Goal: Information Seeking & Learning: Learn about a topic

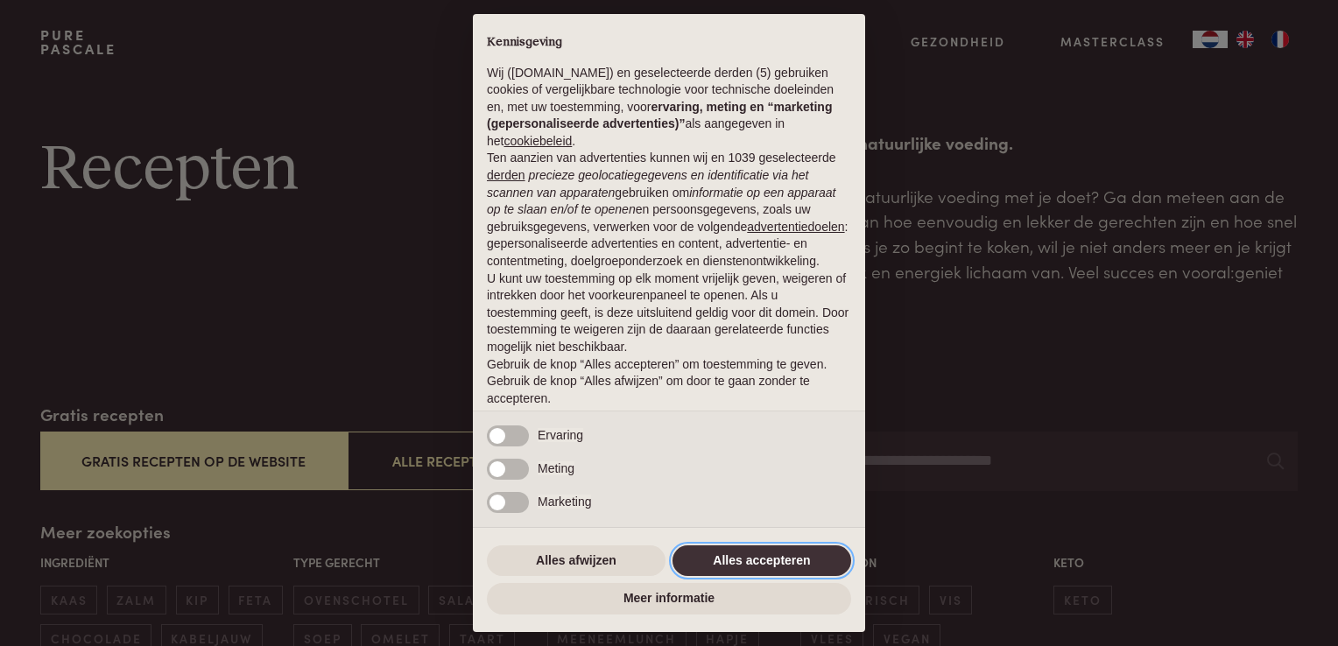
click at [801, 565] on button "Alles accepteren" at bounding box center [761, 561] width 179 height 32
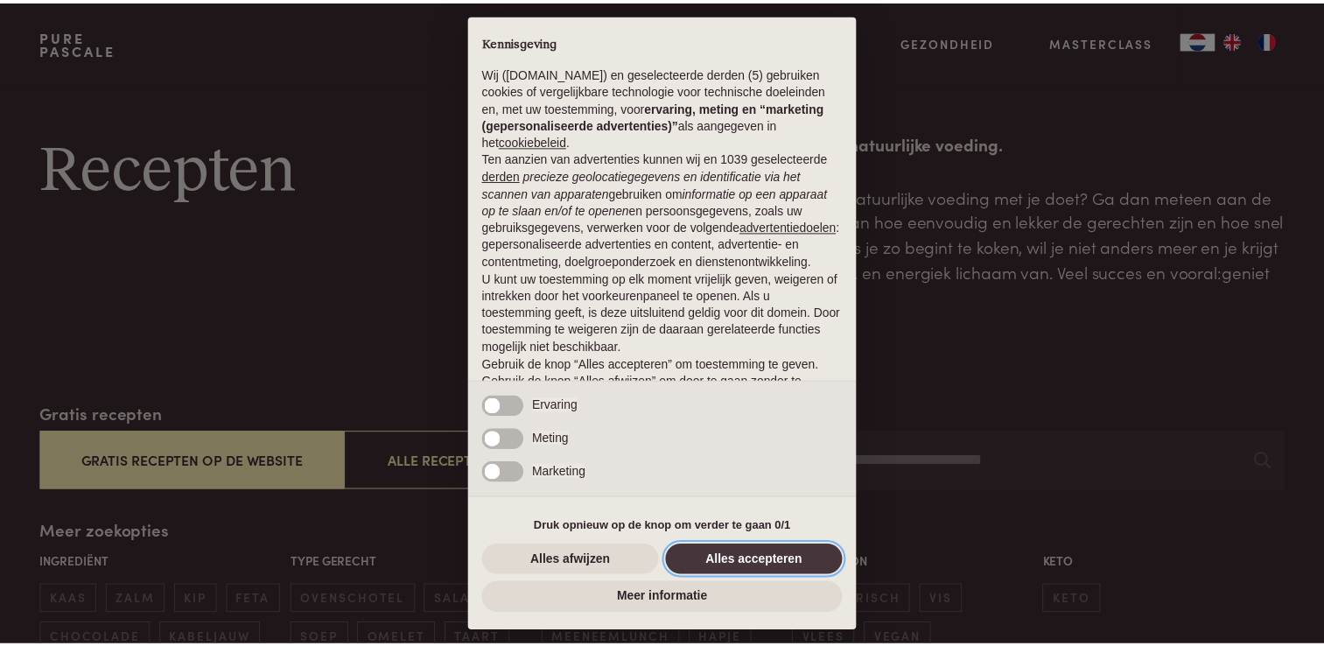
scroll to position [57, 0]
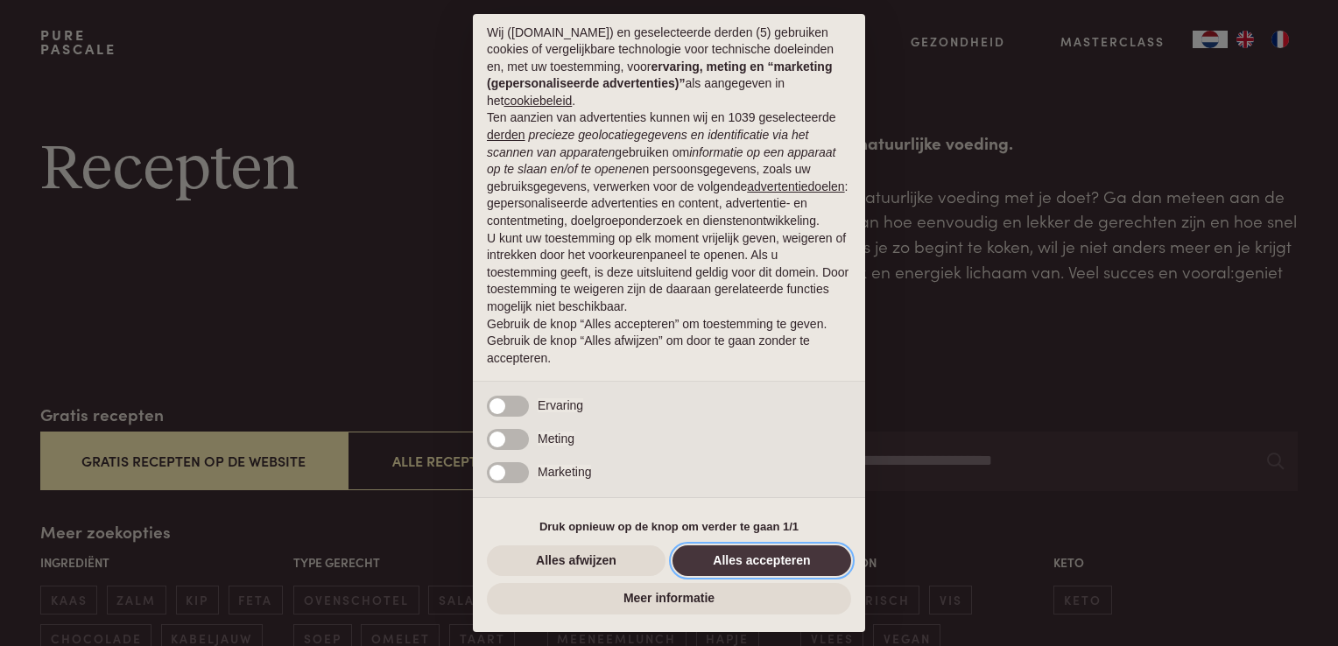
click at [801, 565] on button "Alles accepteren" at bounding box center [761, 561] width 179 height 32
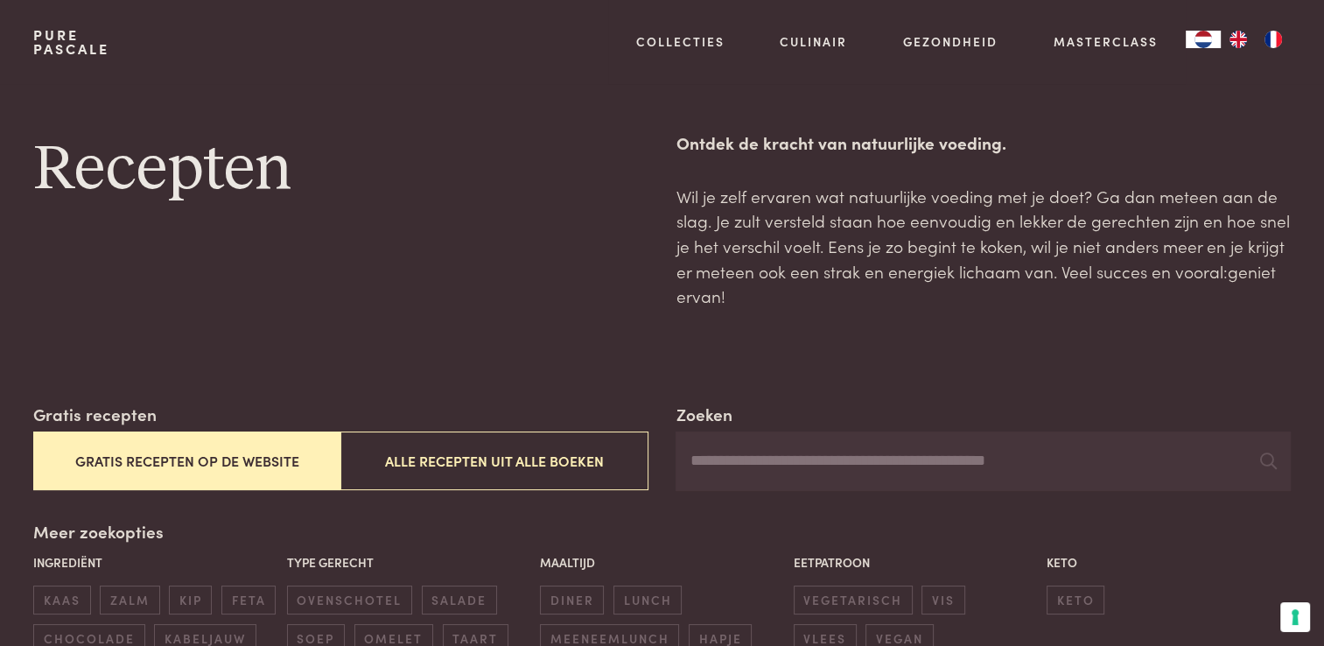
click at [133, 456] on button "Gratis recepten op de website" at bounding box center [186, 461] width 307 height 59
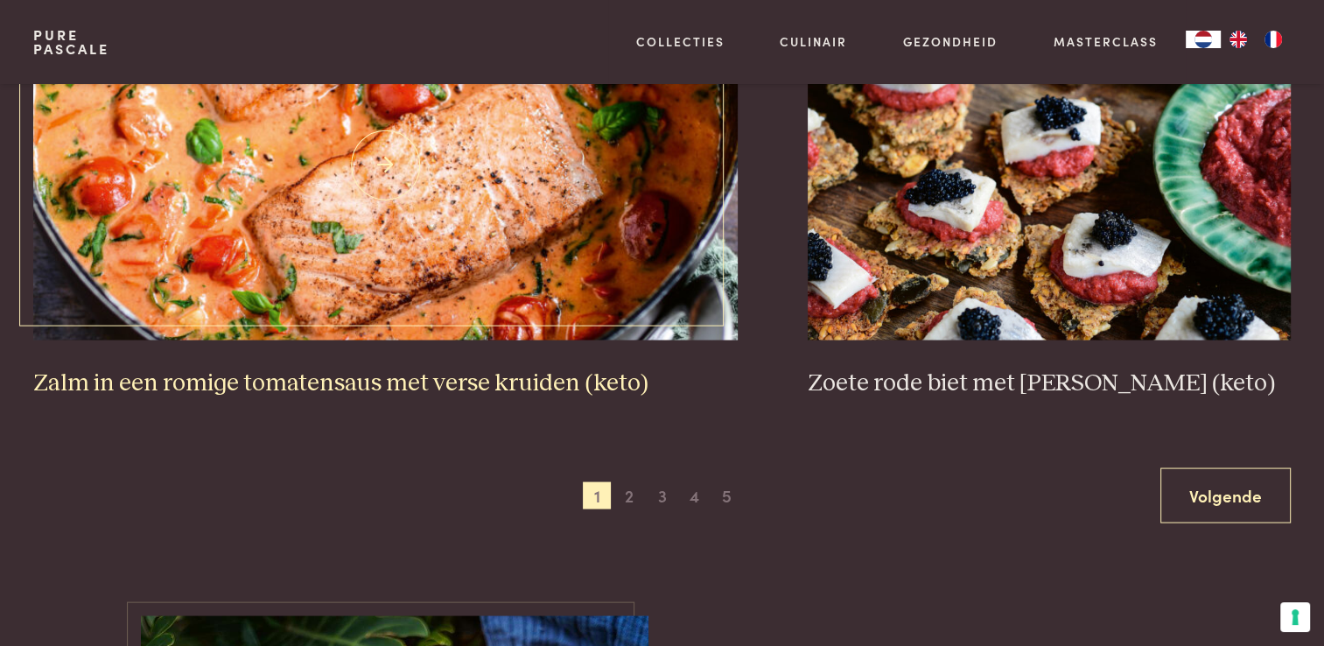
scroll to position [3290, 0]
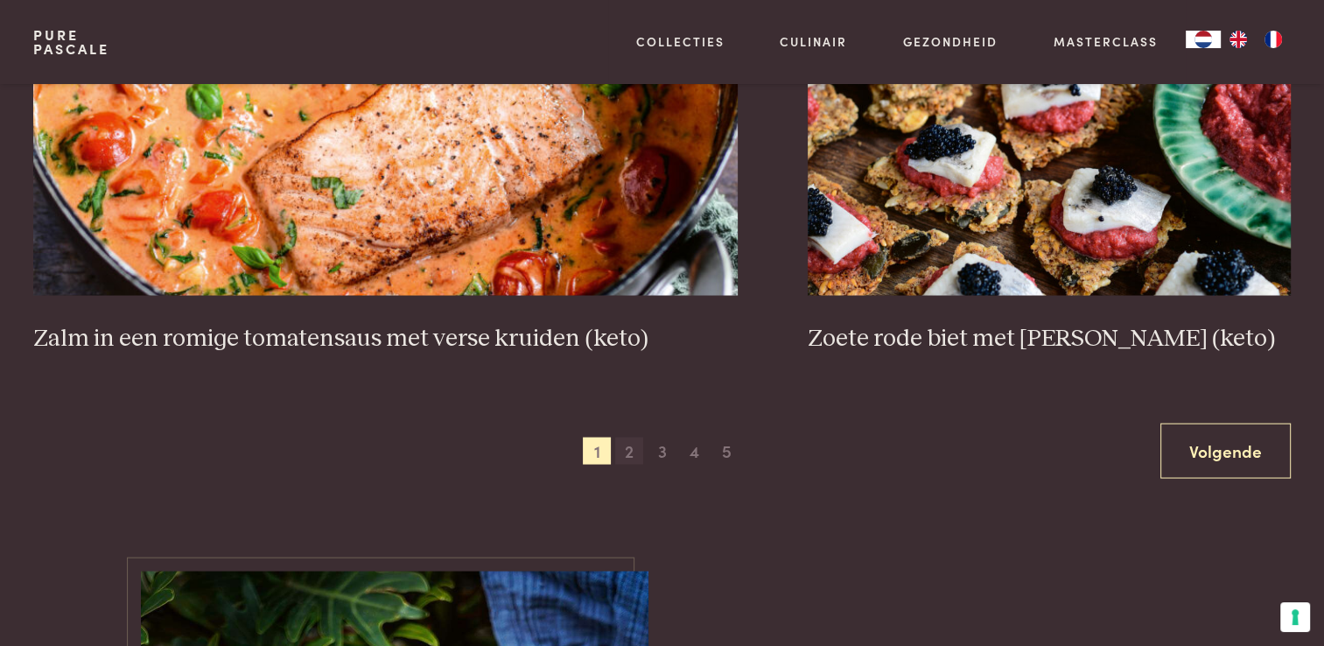
click at [633, 458] on span "2" at bounding box center [629, 451] width 28 height 28
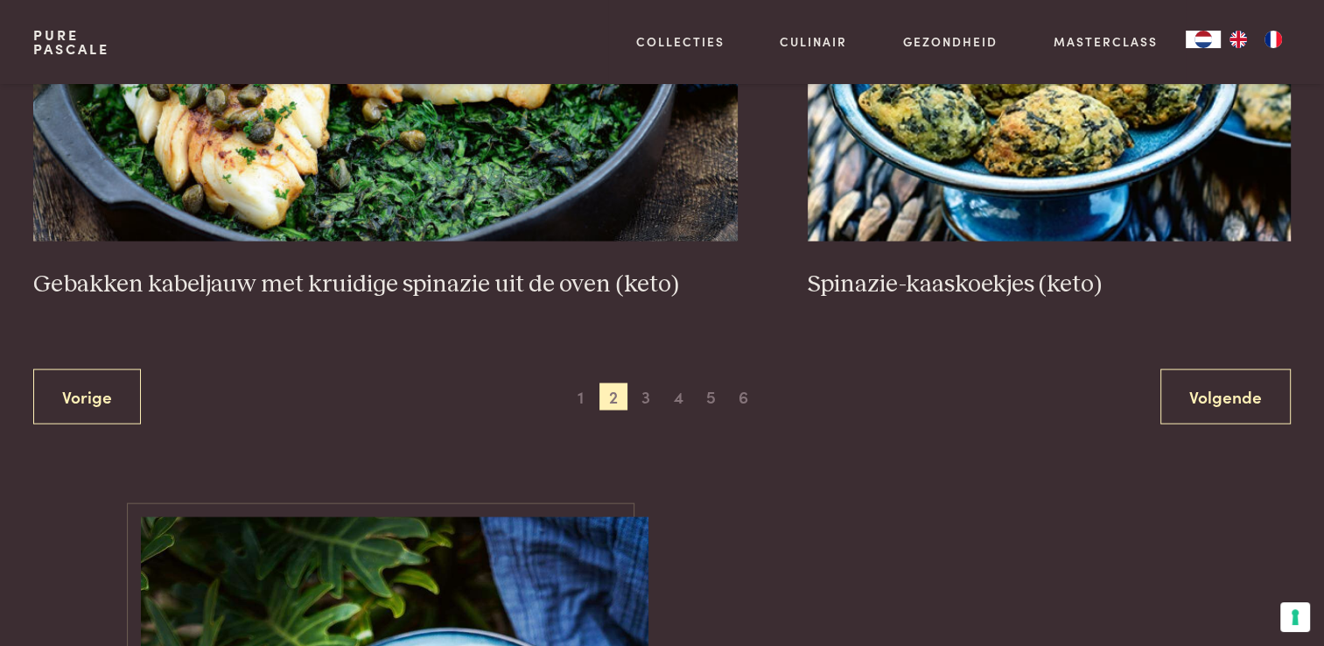
scroll to position [3378, 0]
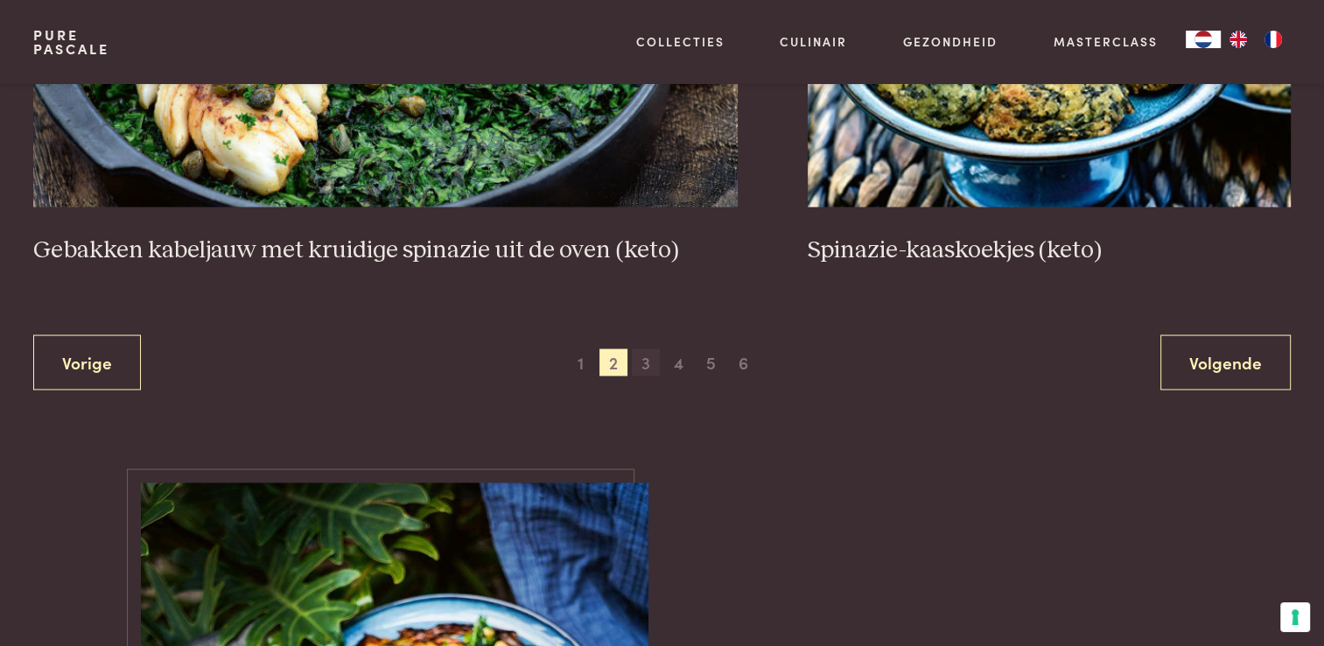
click at [648, 357] on span "3" at bounding box center [646, 363] width 28 height 28
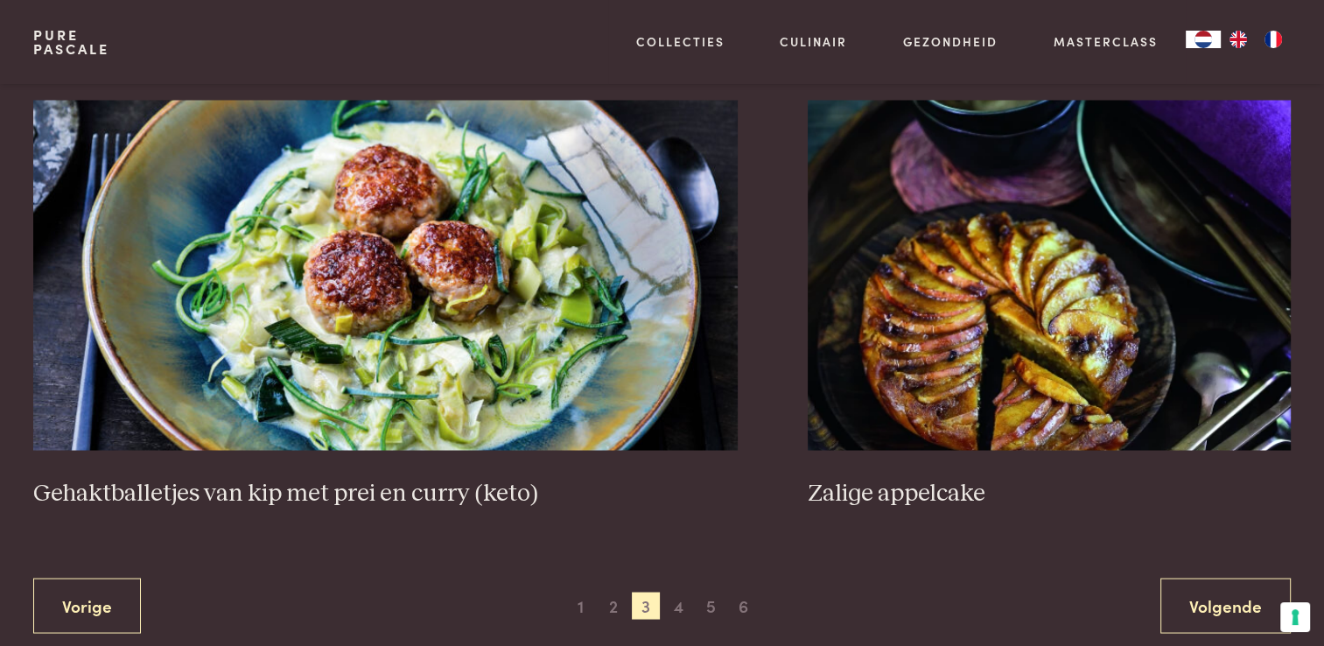
scroll to position [3203, 0]
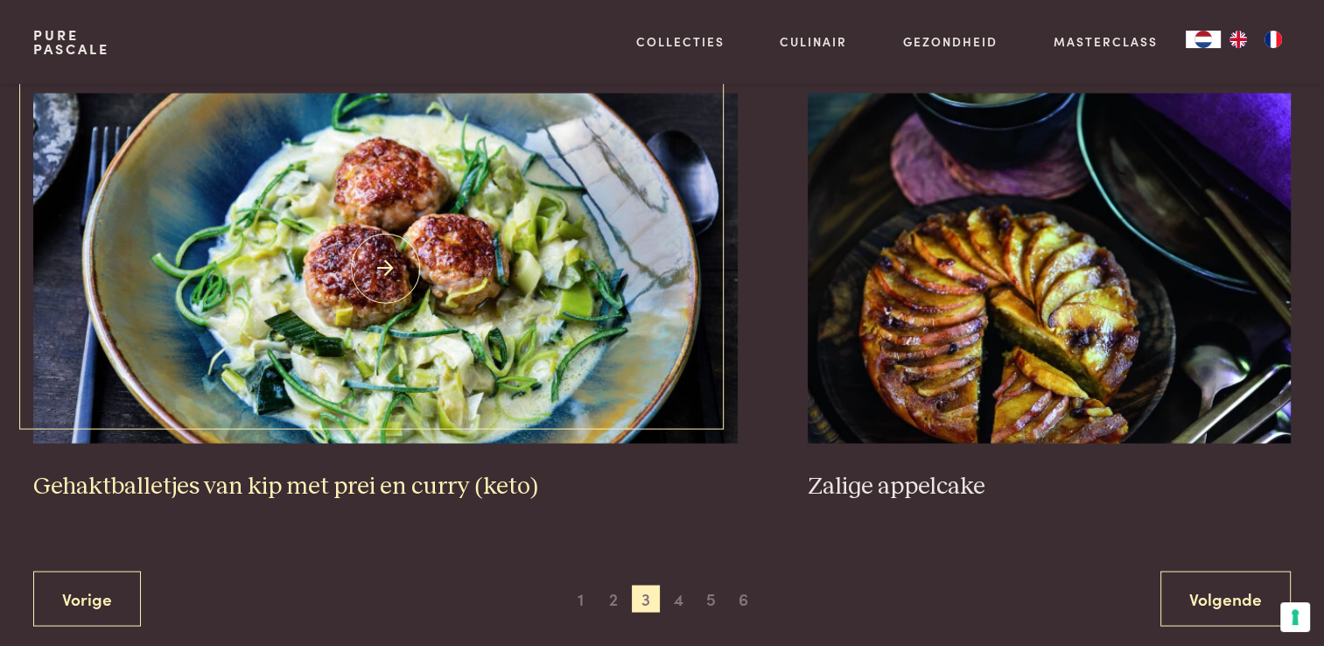
click at [423, 485] on h3 "Gehaktballetjes van kip met prei en curry (keto)" at bounding box center [385, 486] width 705 height 31
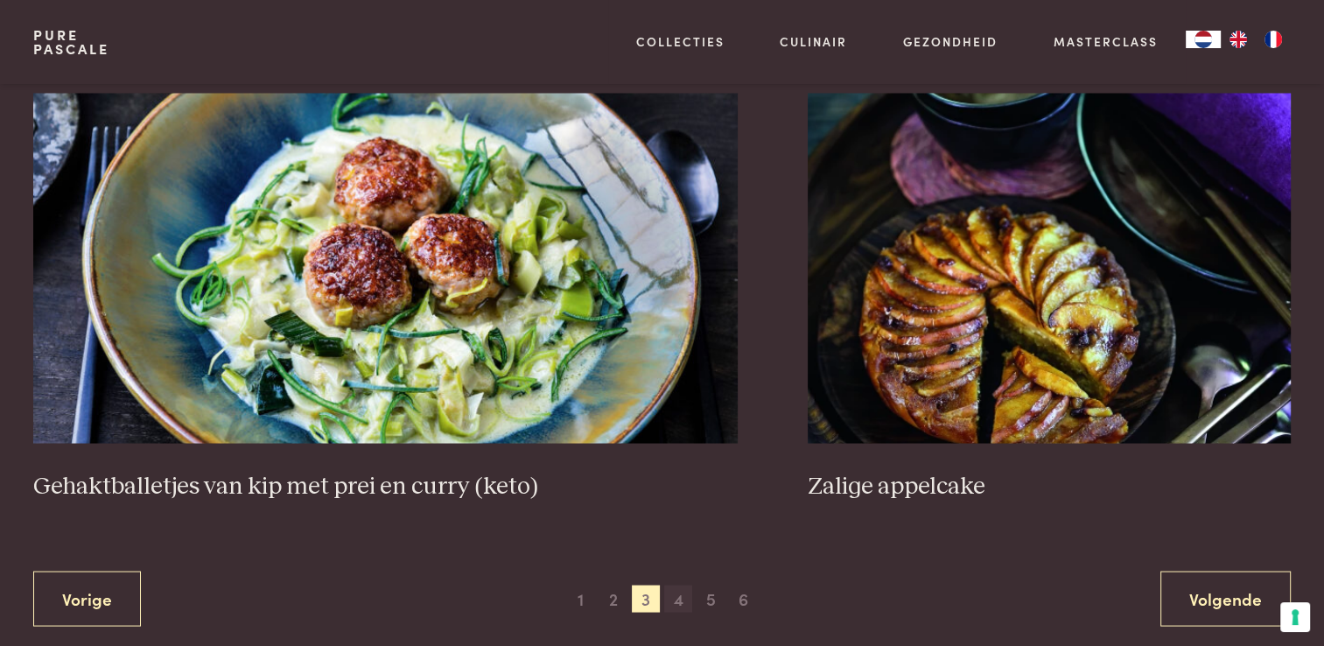
click at [671, 600] on span "4" at bounding box center [678, 599] width 28 height 28
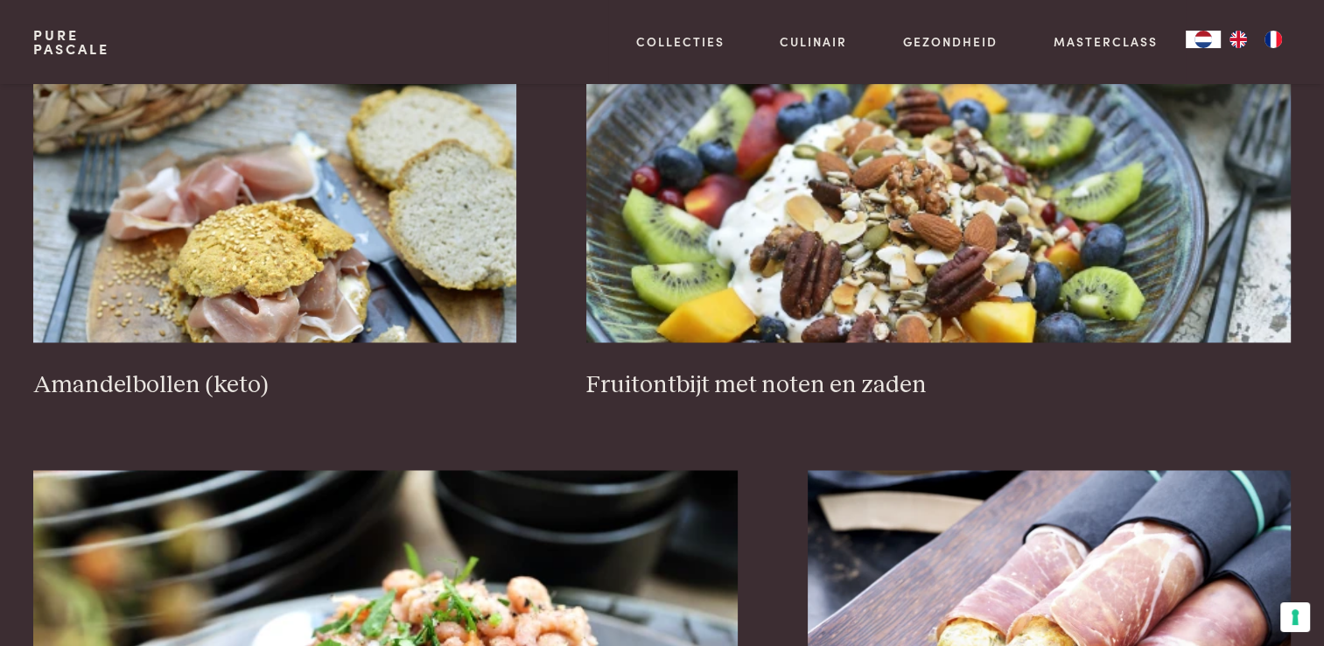
scroll to position [2678, 0]
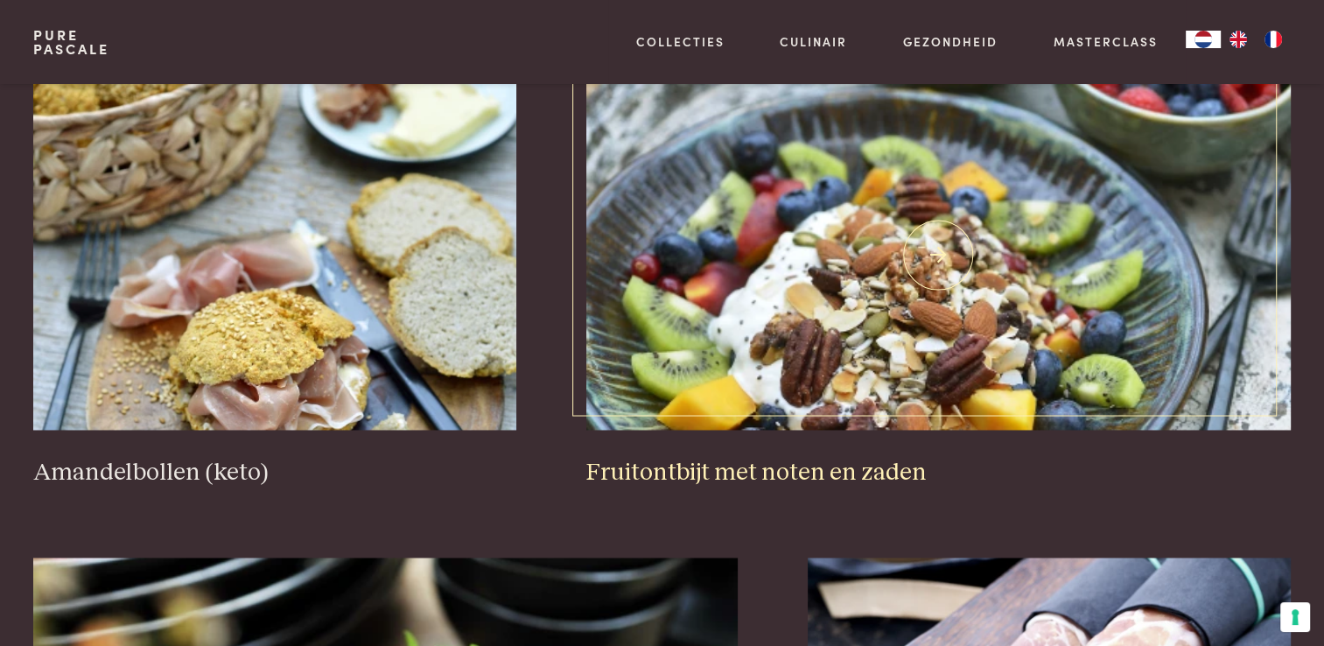
click at [791, 473] on h3 "Fruitontbijt met noten en zaden" at bounding box center [938, 473] width 705 height 31
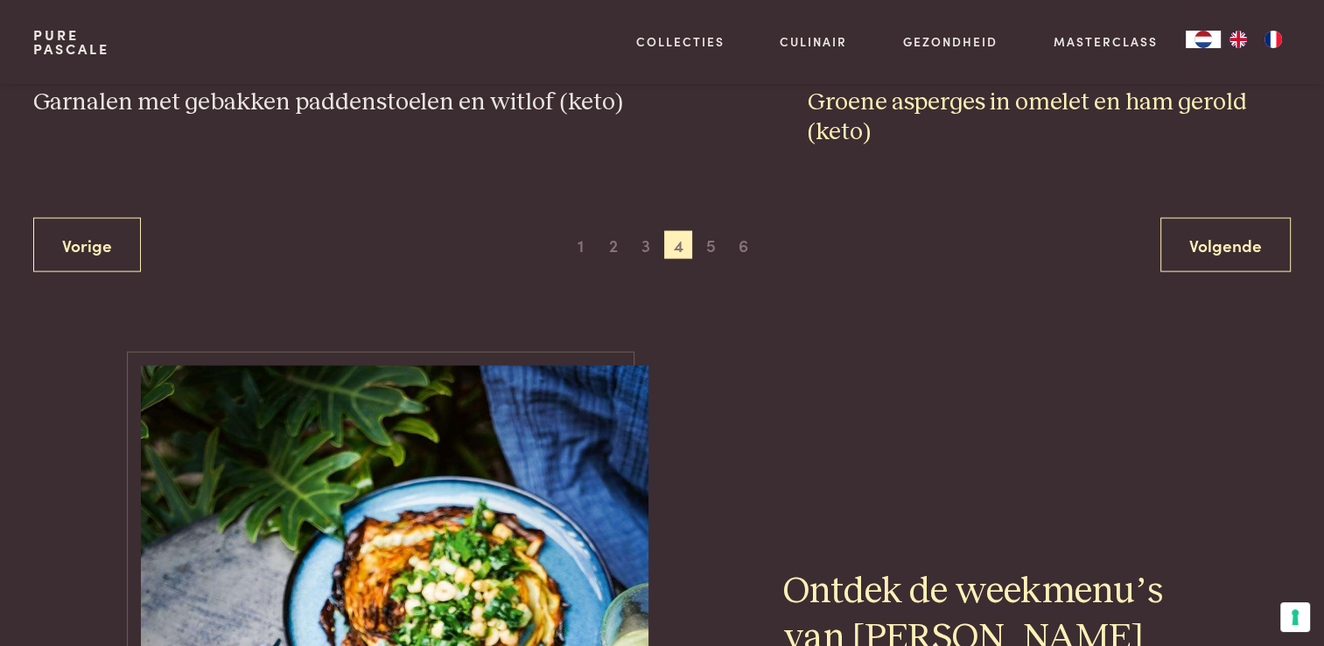
scroll to position [3553, 0]
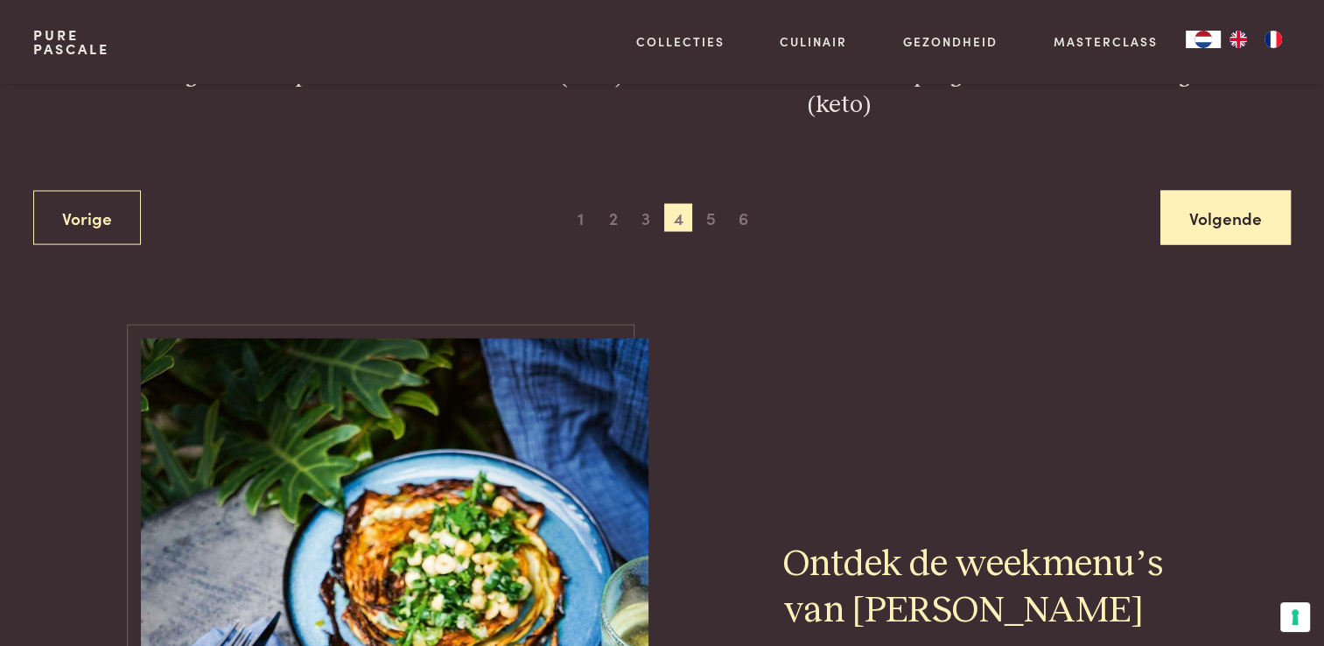
click at [1261, 220] on link "Volgende" at bounding box center [1226, 218] width 130 height 55
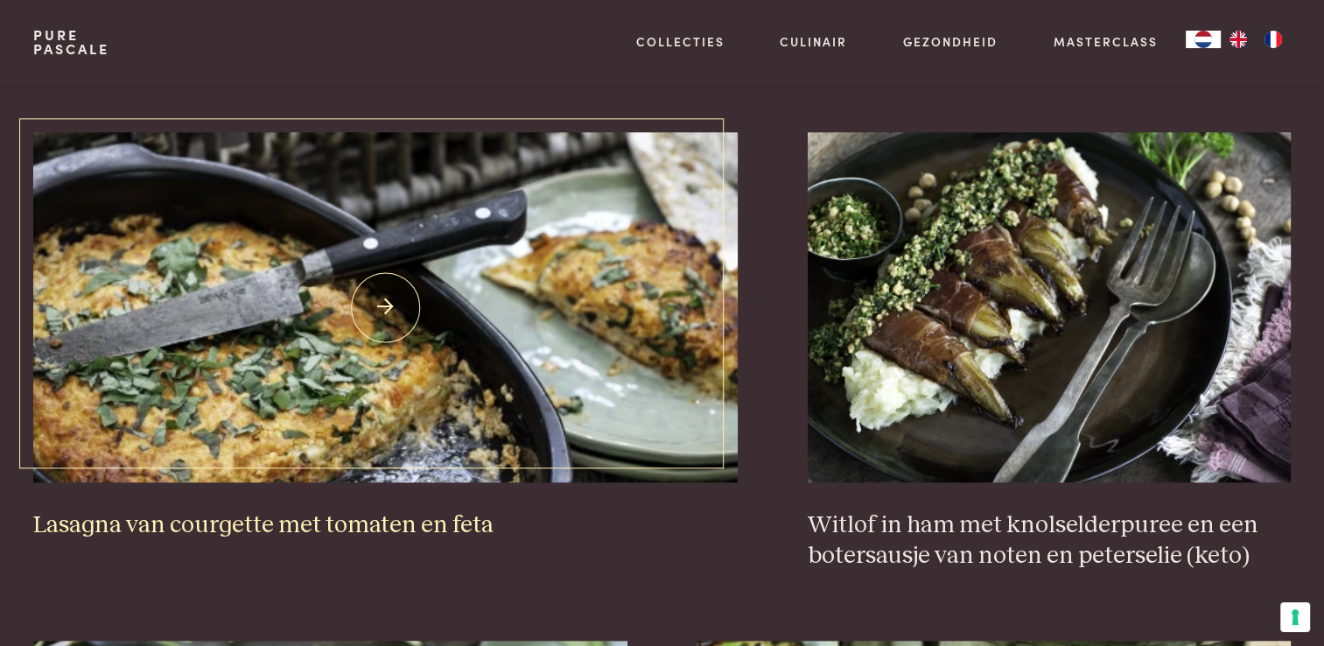
scroll to position [1627, 0]
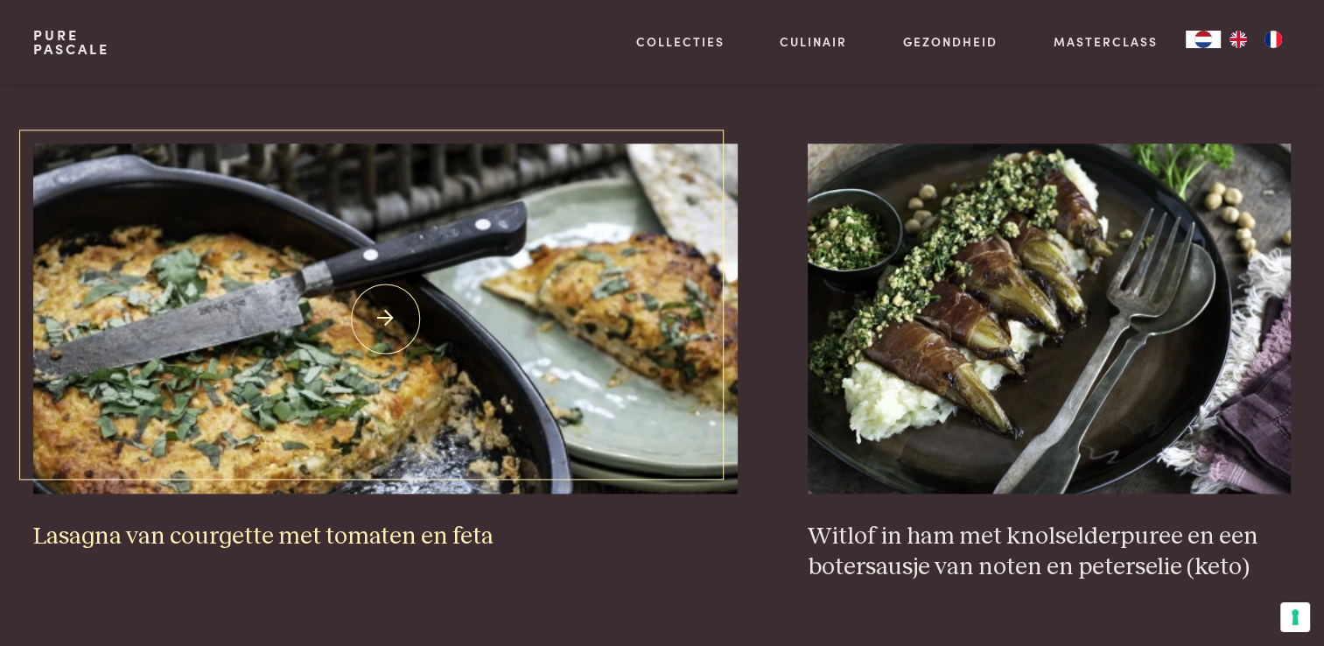
click at [247, 541] on h3 "Lasagna van courgette met tomaten en feta" at bounding box center [385, 537] width 705 height 31
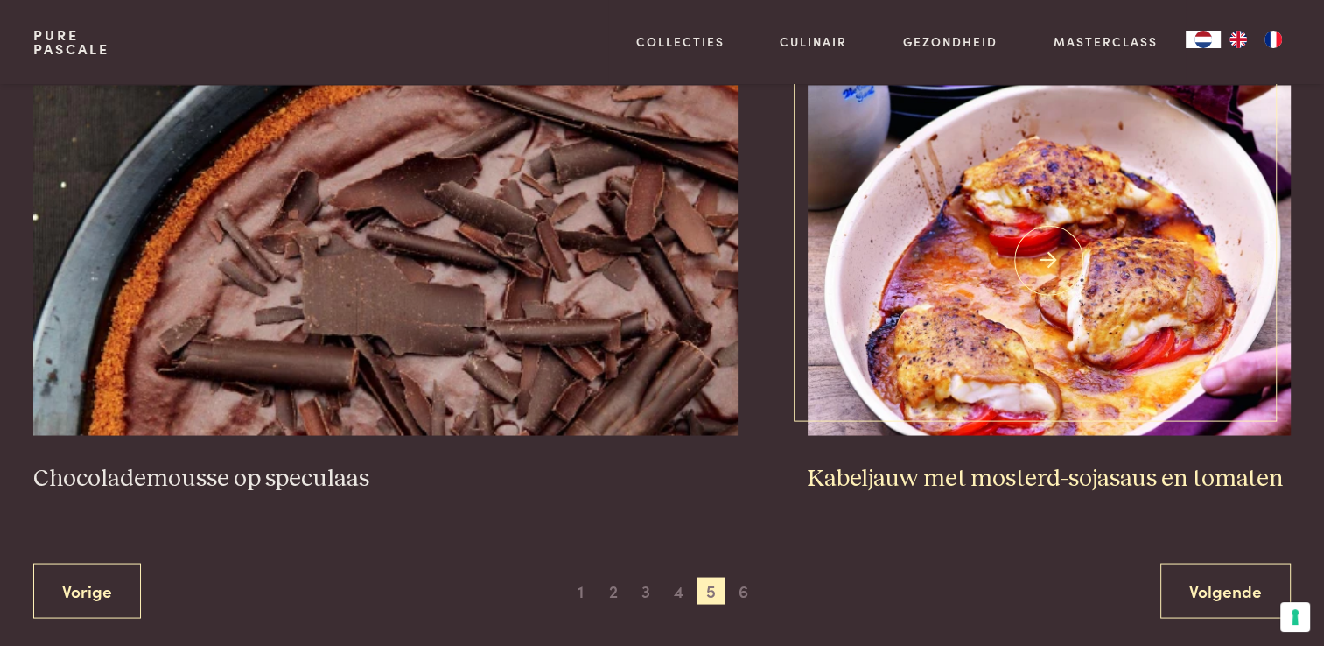
scroll to position [3203, 0]
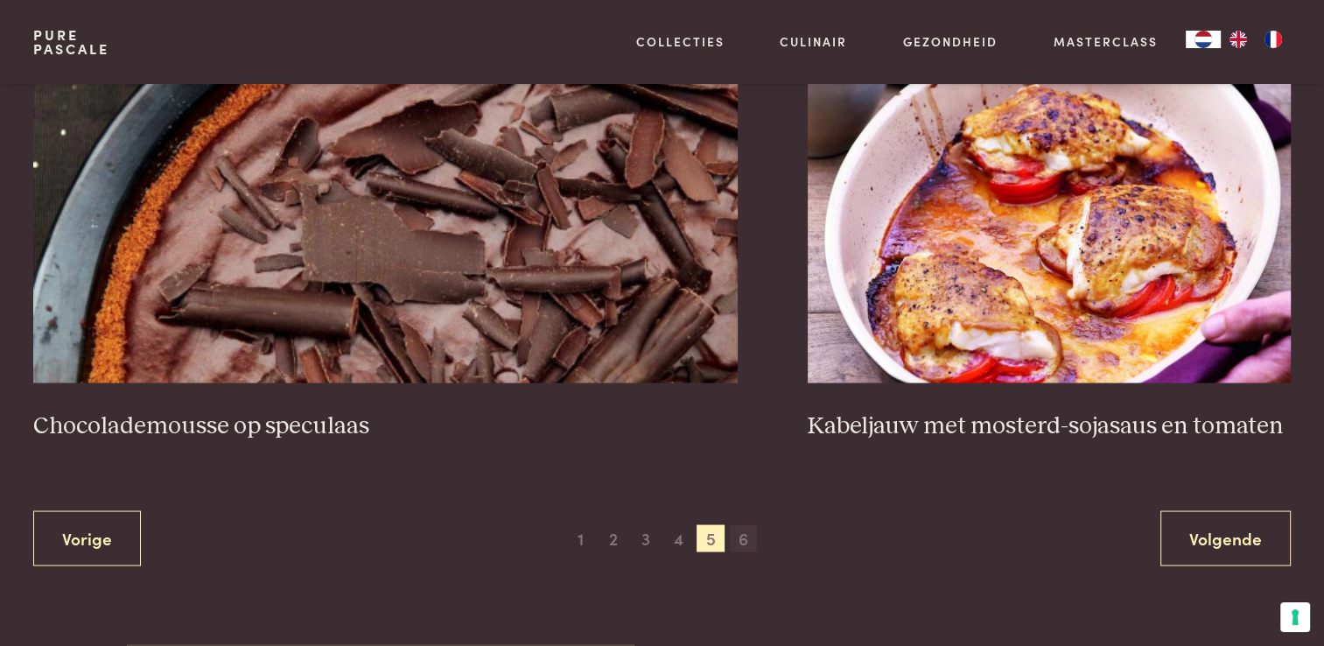
click at [745, 541] on span "6" at bounding box center [744, 538] width 28 height 28
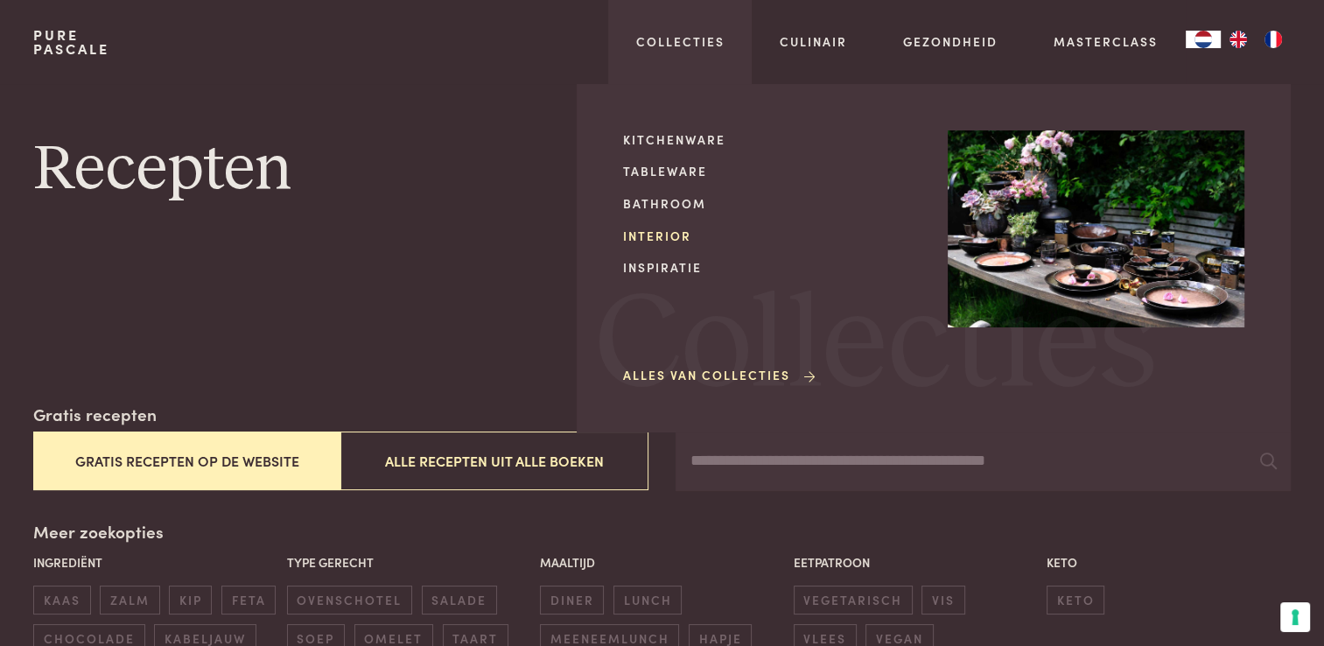
click at [670, 239] on link "Interior" at bounding box center [771, 236] width 297 height 18
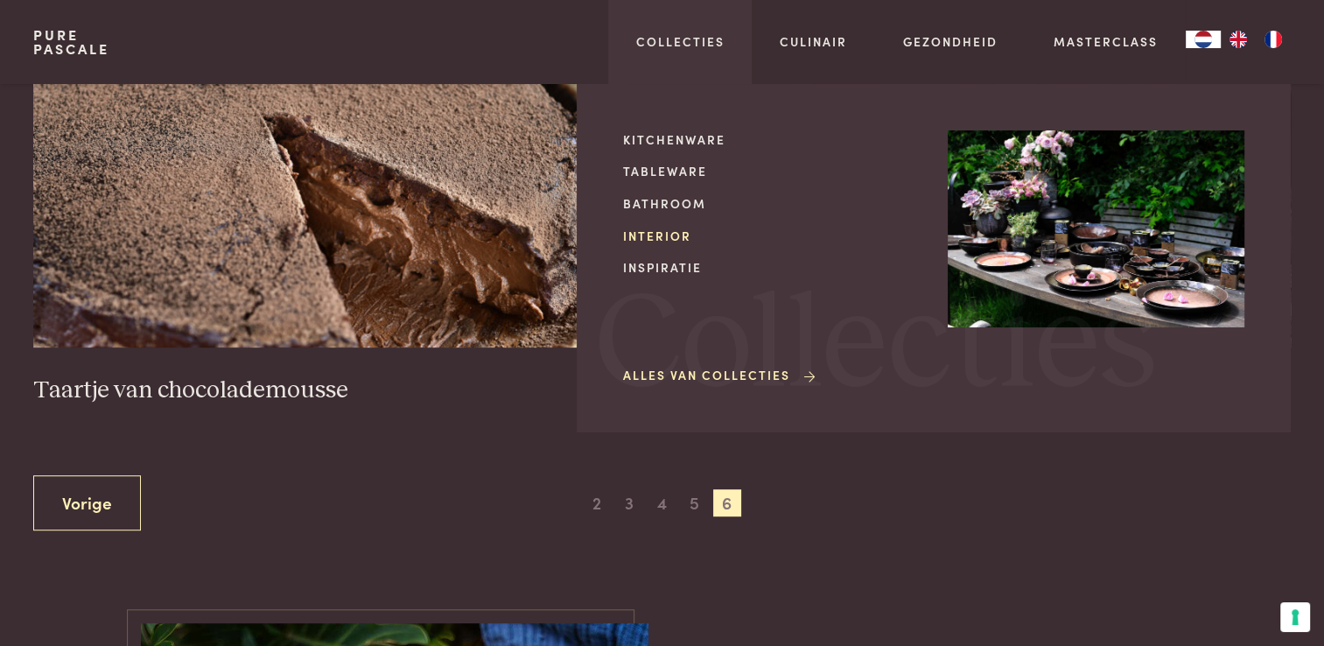
scroll to position [1064, 0]
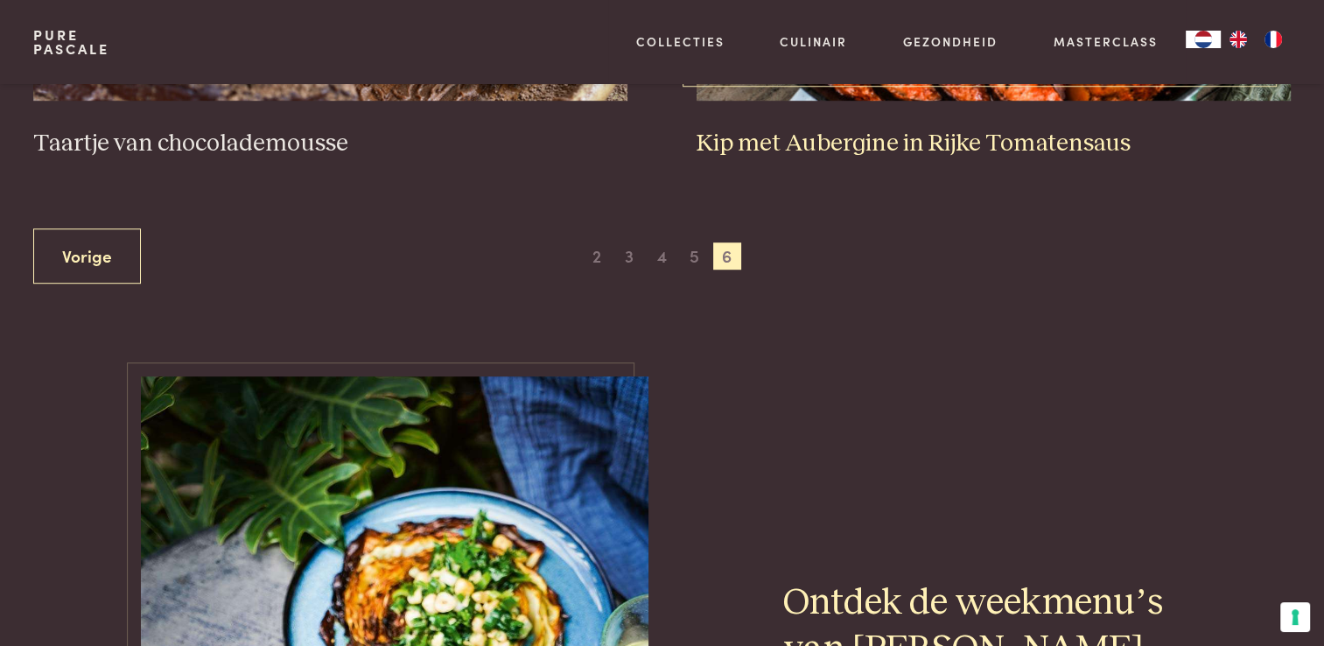
click at [837, 140] on h3 "Kip met Aubergine in Rijke Tomatensaus" at bounding box center [993, 144] width 593 height 31
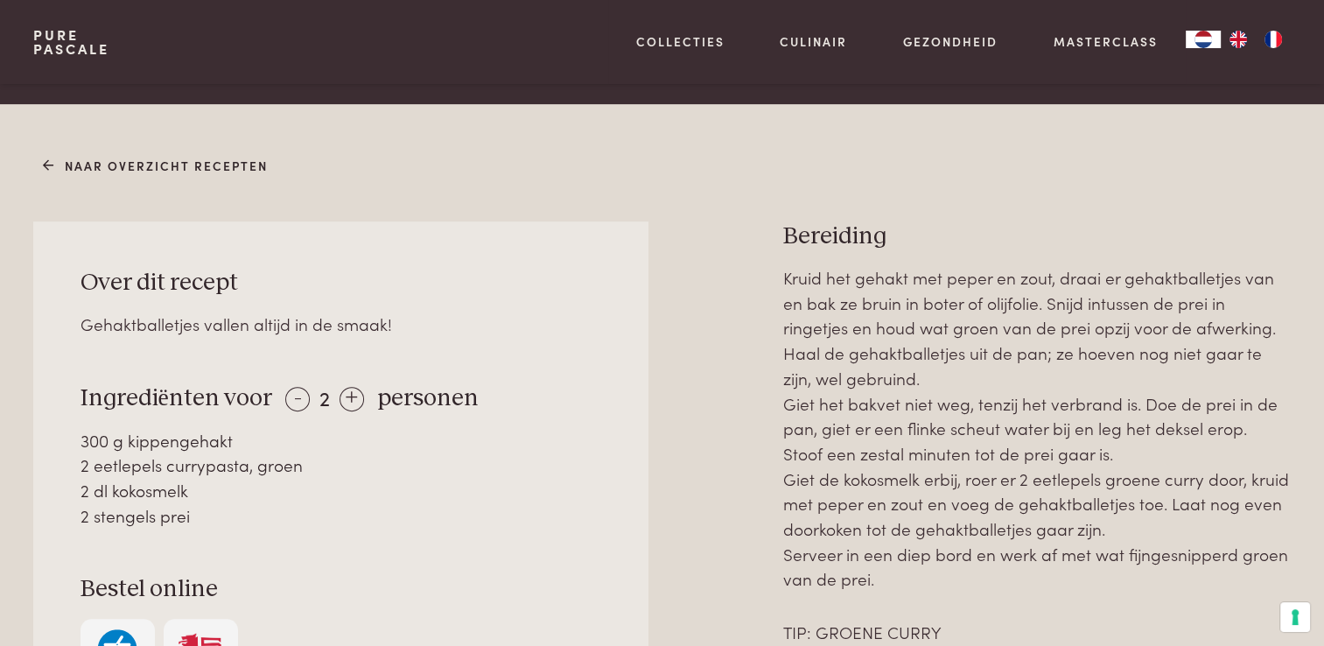
scroll to position [350, 0]
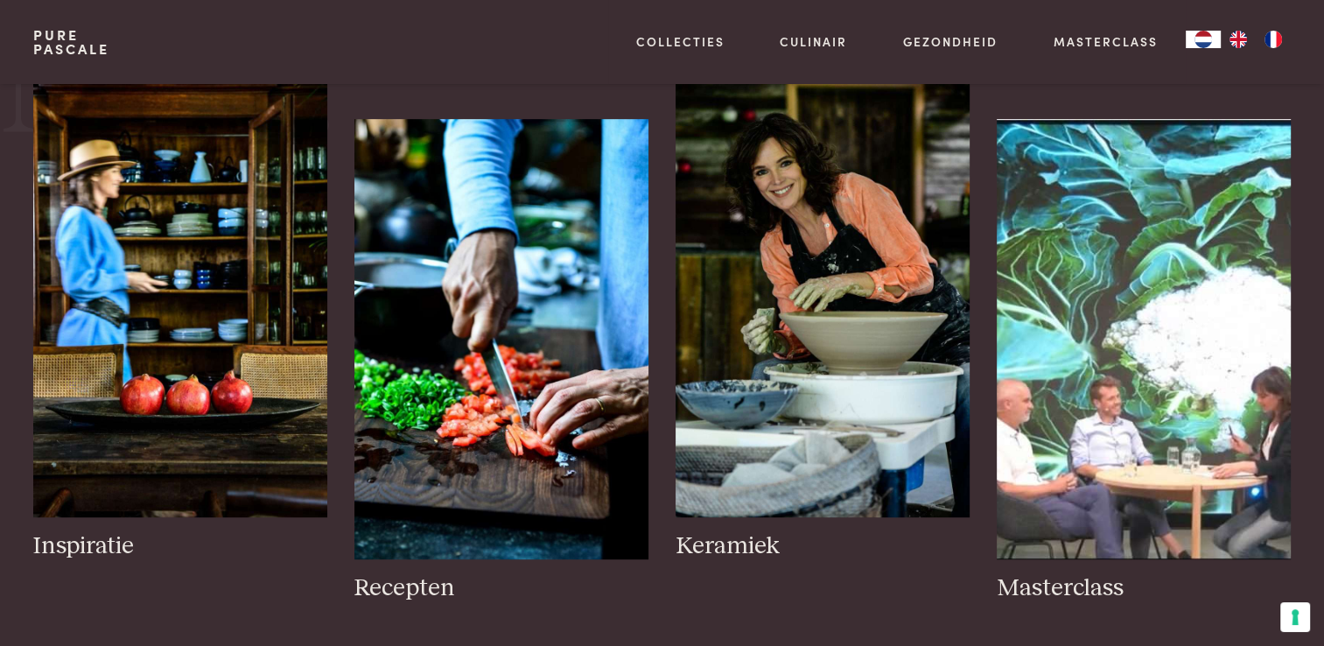
scroll to position [788, 0]
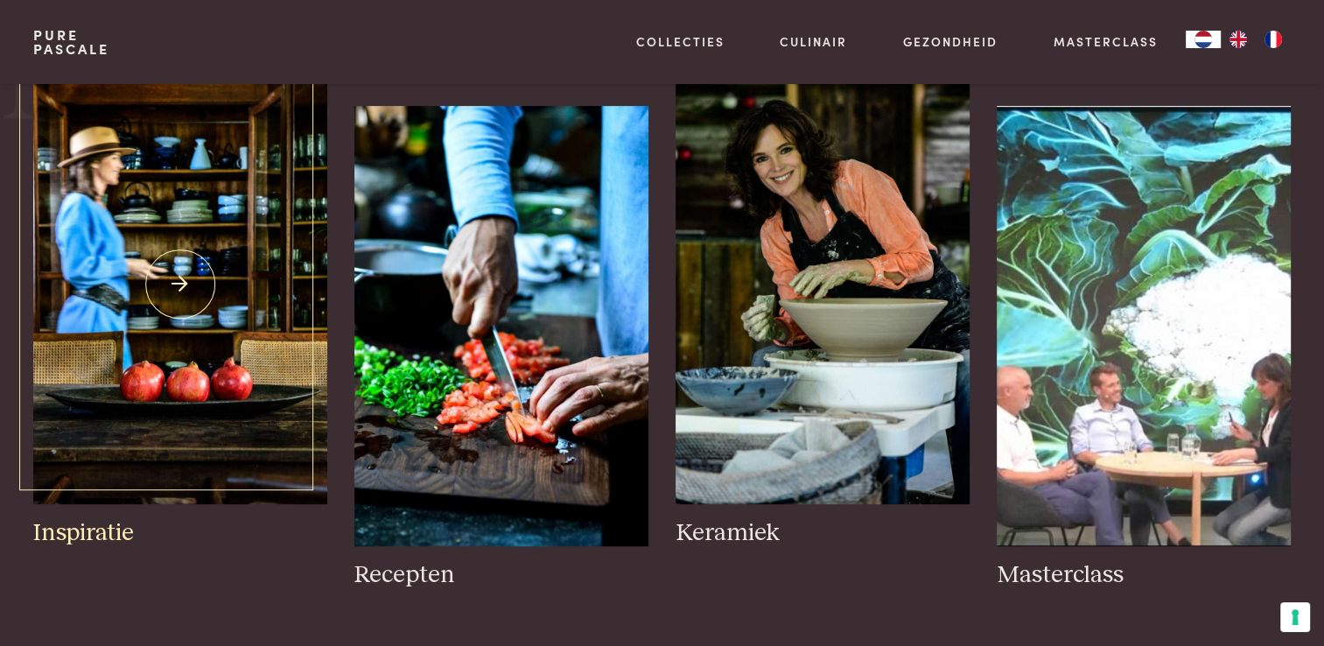
click at [179, 276] on img at bounding box center [179, 284] width 293 height 440
